Goal: Task Accomplishment & Management: Manage account settings

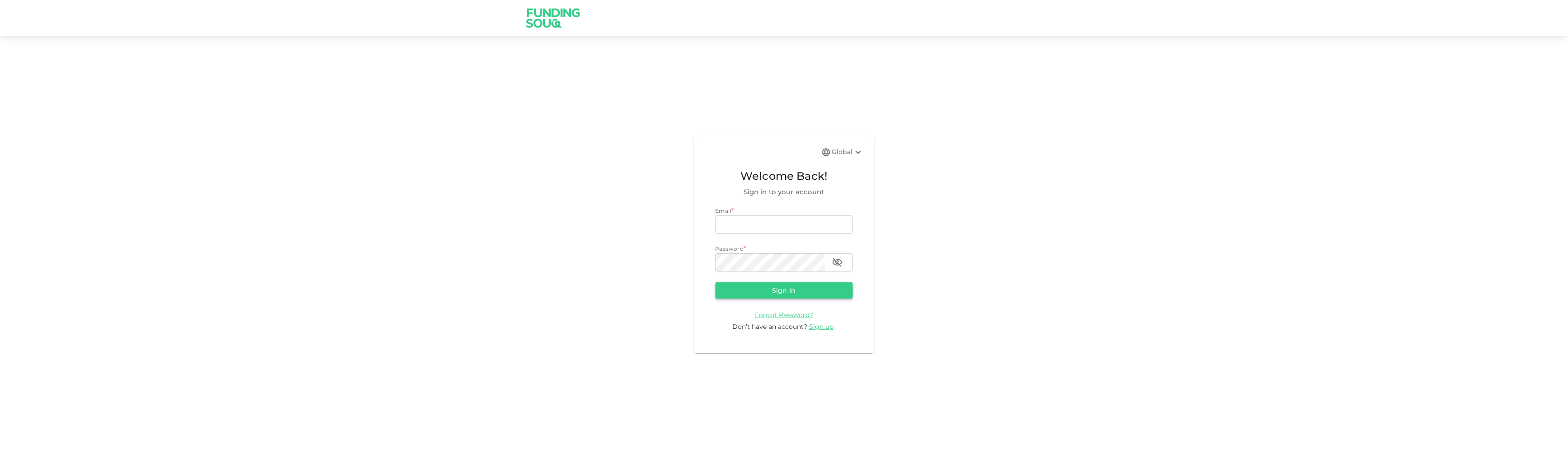
type input "[EMAIL_ADDRESS][DOMAIN_NAME]"
click at [815, 286] on button "Sign in" at bounding box center [784, 290] width 137 height 16
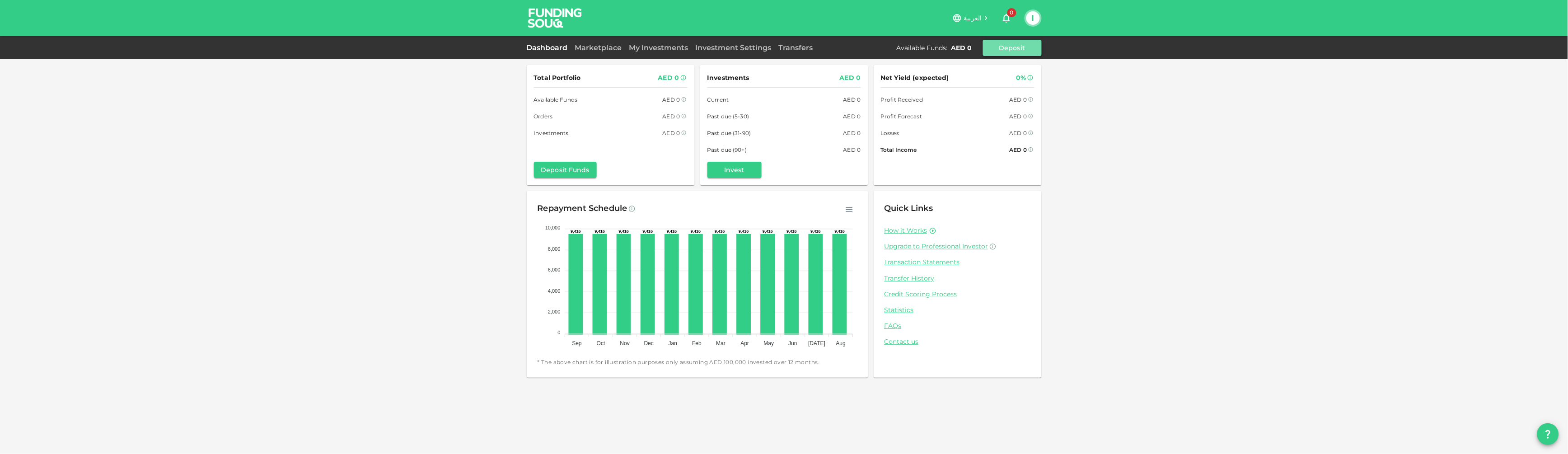
click at [1000, 51] on button "Deposit" at bounding box center [1012, 47] width 59 height 16
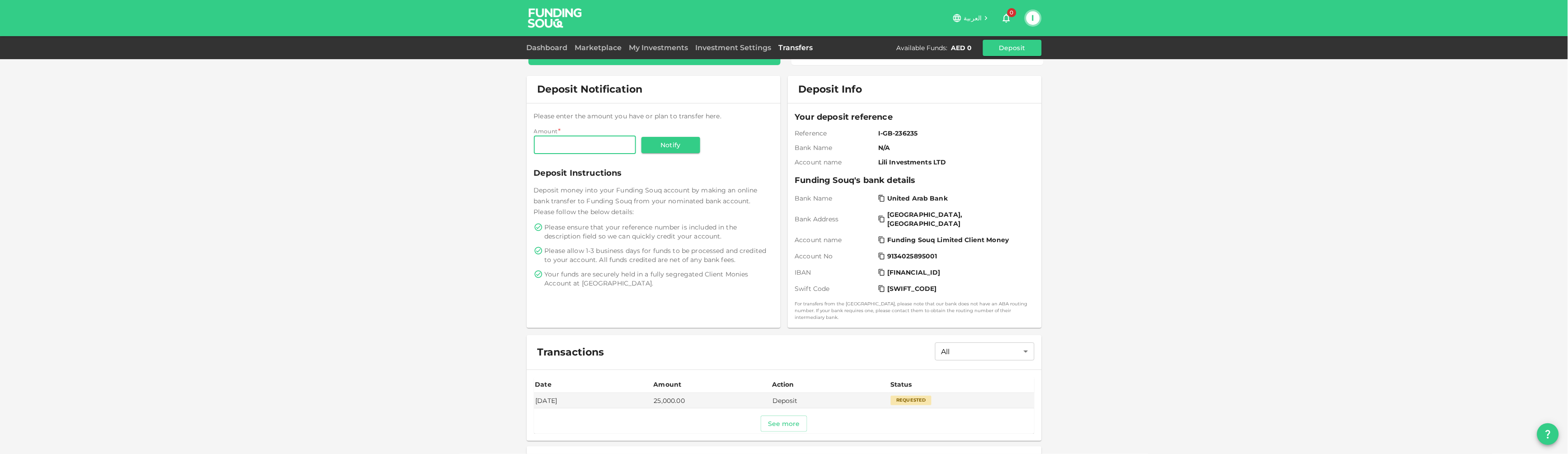
scroll to position [39, 0]
